Goal: Find specific page/section: Find specific page/section

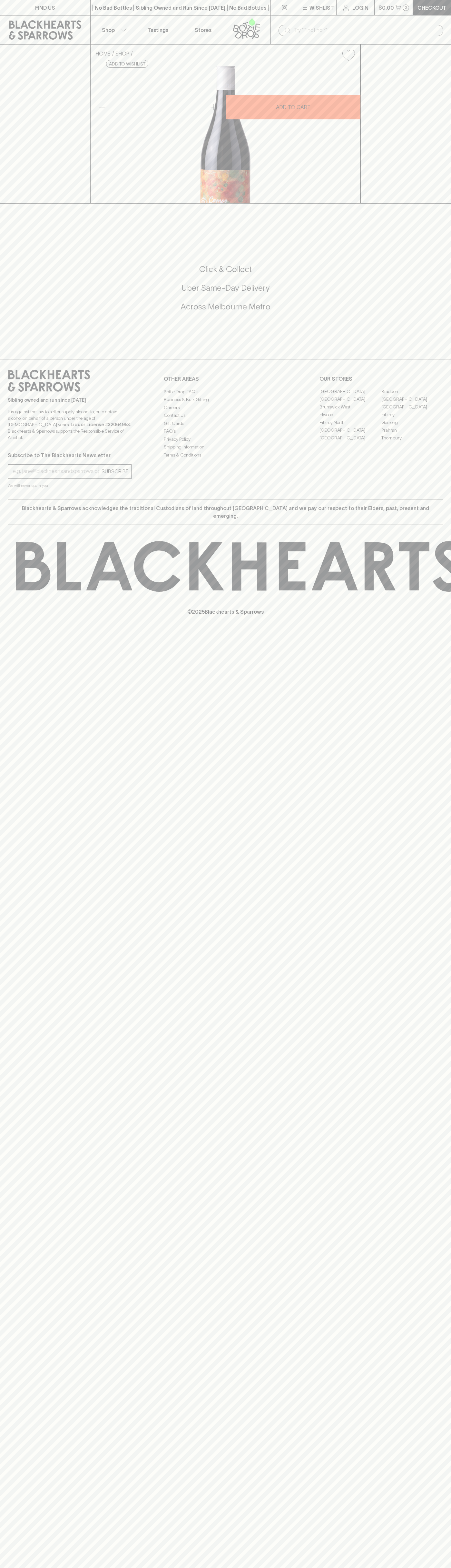
click at [412, 404] on link "[GEOGRAPHIC_DATA]" at bounding box center [412, 399] width 62 height 8
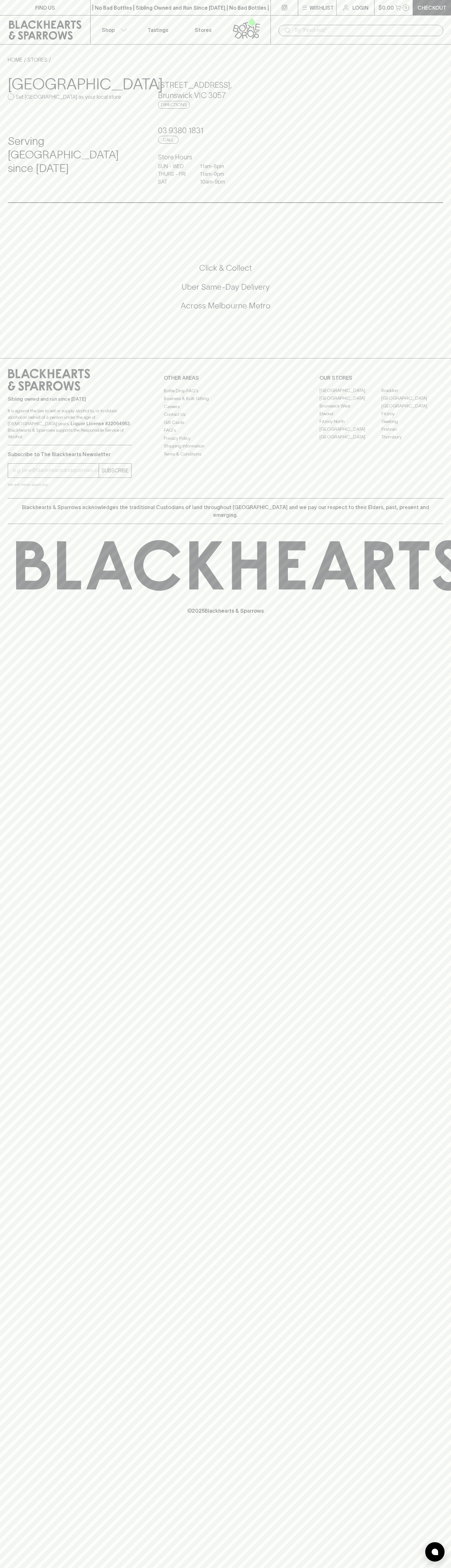
click at [36, 31] on icon at bounding box center [45, 29] width 81 height 19
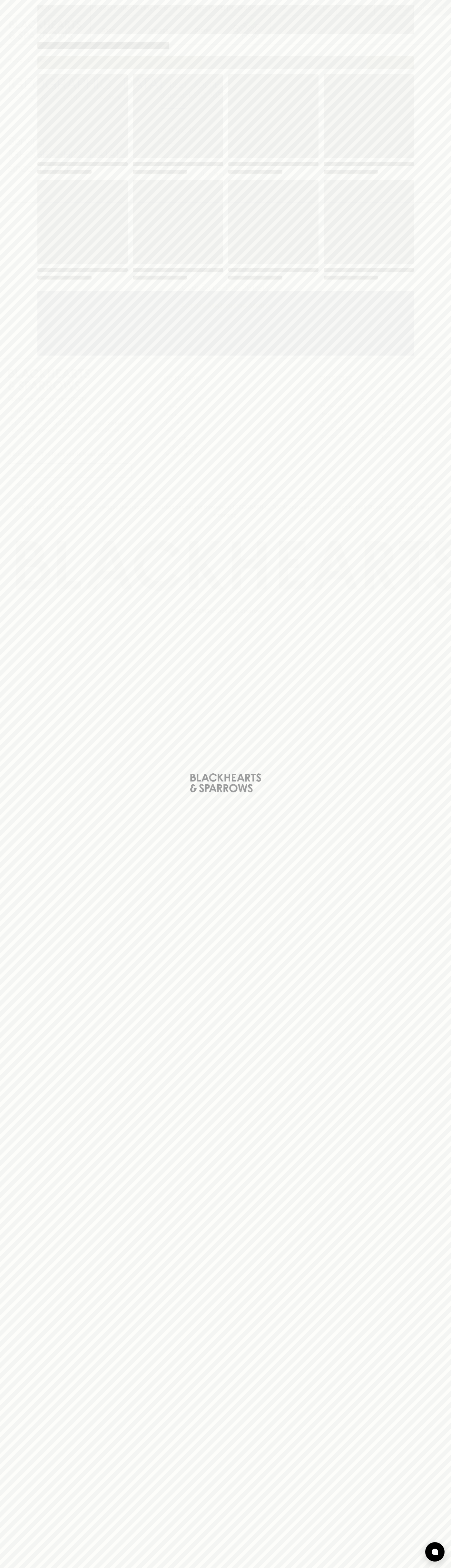
click at [364, 1568] on html "FIND US | No Bad Bottles | Sibling Owned and Run Since 2006 | No Bad Bottles | …" at bounding box center [225, 784] width 451 height 1568
click at [14, 1438] on div "Loading" at bounding box center [225, 784] width 451 height 1568
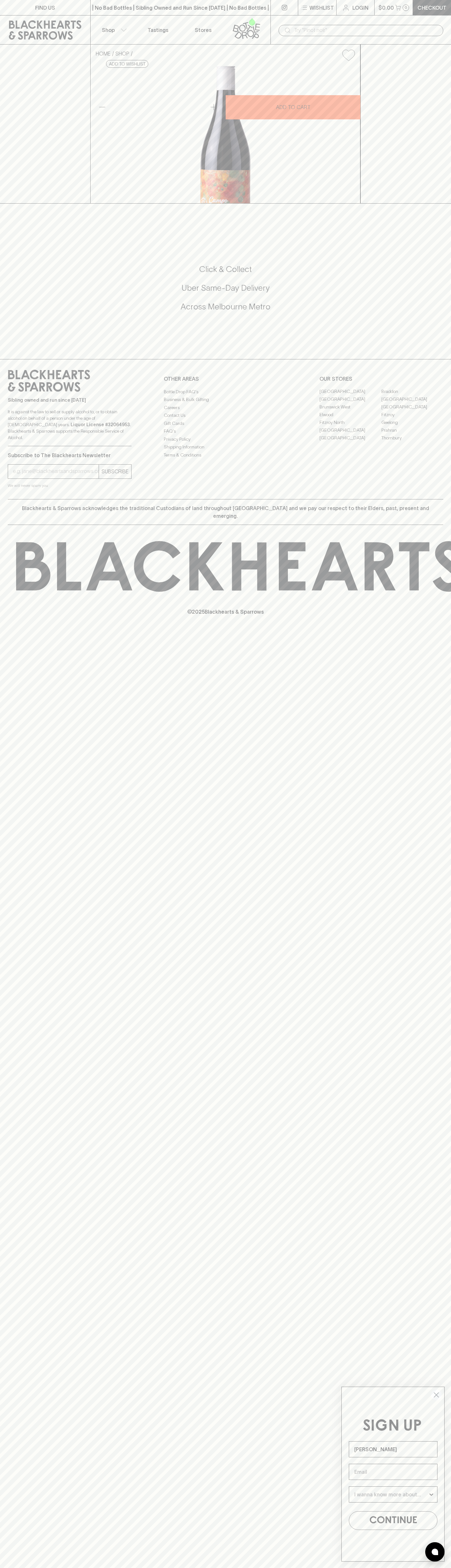
type input "[PERSON_NAME]"
